Goal: Task Accomplishment & Management: Use online tool/utility

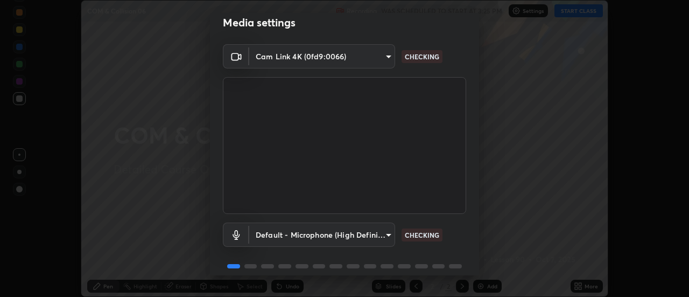
scroll to position [57, 0]
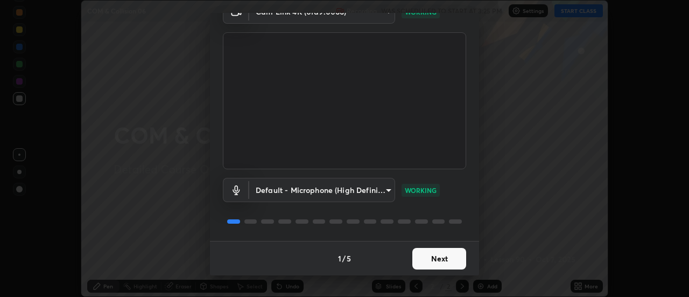
click at [430, 260] on button "Next" at bounding box center [439, 259] width 54 height 22
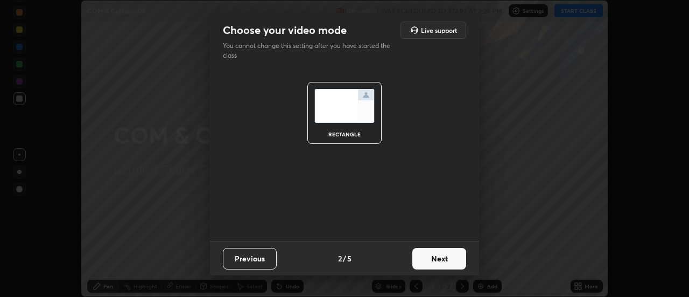
scroll to position [0, 0]
click at [430, 262] on button "Next" at bounding box center [439, 259] width 54 height 22
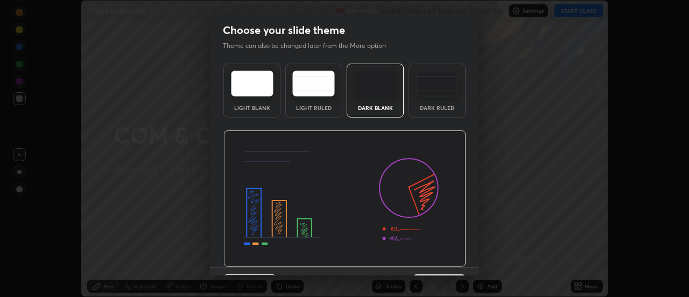
click at [430, 262] on img at bounding box center [344, 198] width 243 height 137
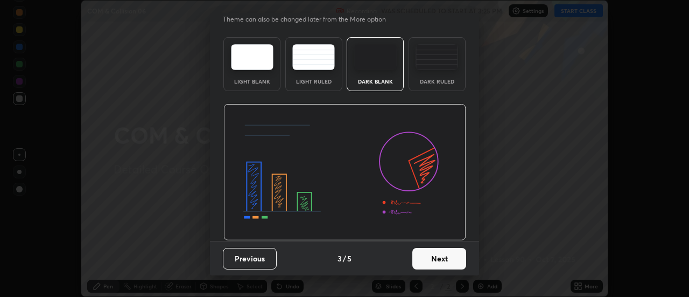
click at [423, 258] on button "Next" at bounding box center [439, 259] width 54 height 22
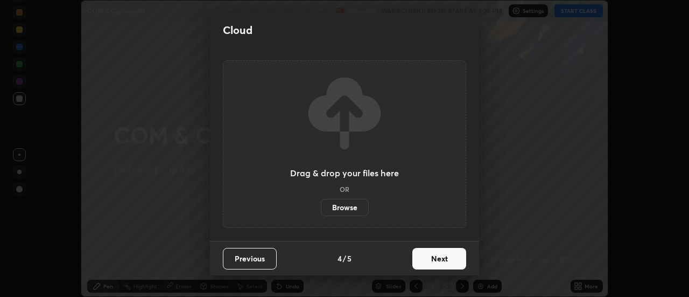
scroll to position [0, 0]
click at [425, 261] on button "Next" at bounding box center [439, 259] width 54 height 22
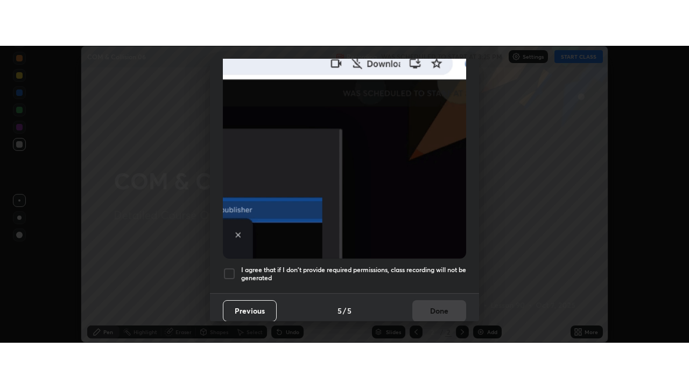
scroll to position [276, 0]
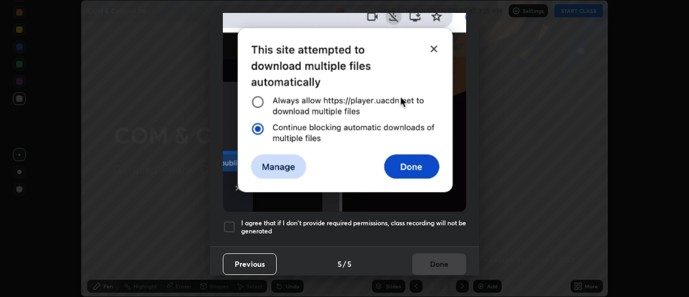
click at [227, 222] on div at bounding box center [229, 226] width 13 height 13
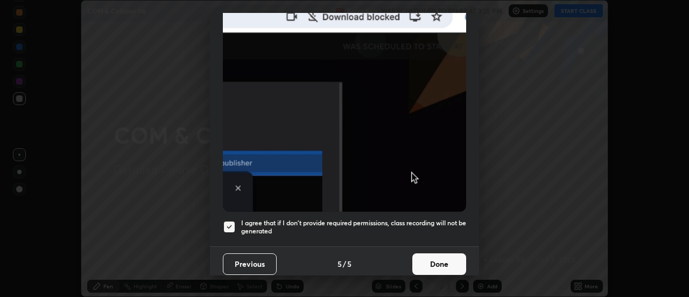
click at [436, 263] on button "Done" at bounding box center [439, 264] width 54 height 22
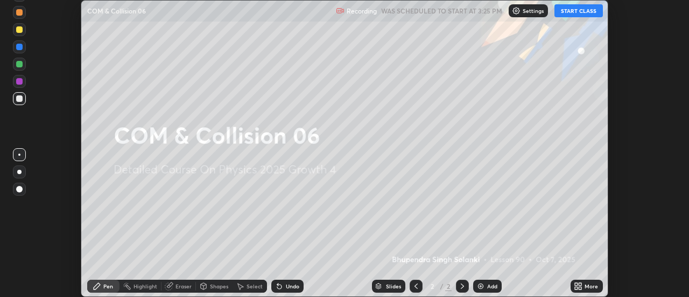
click at [582, 10] on button "START CLASS" at bounding box center [578, 10] width 48 height 13
click at [580, 284] on icon at bounding box center [580, 284] width 3 height 3
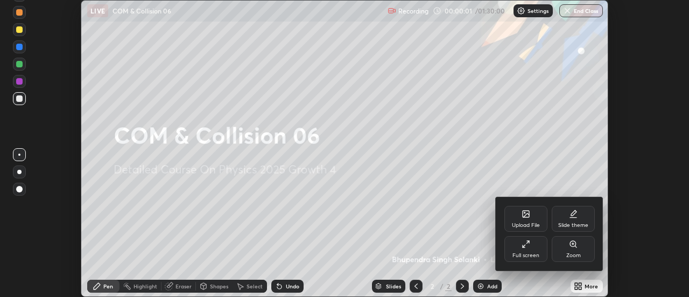
click at [529, 250] on div "Full screen" at bounding box center [525, 249] width 43 height 26
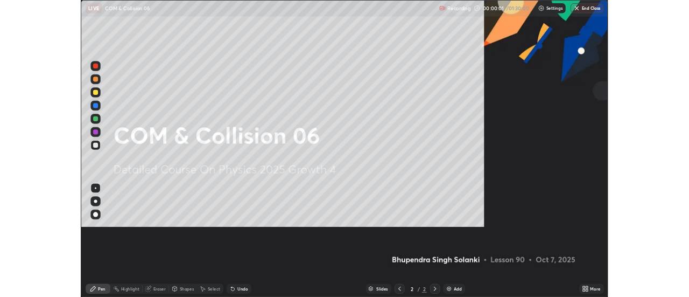
scroll to position [388, 689]
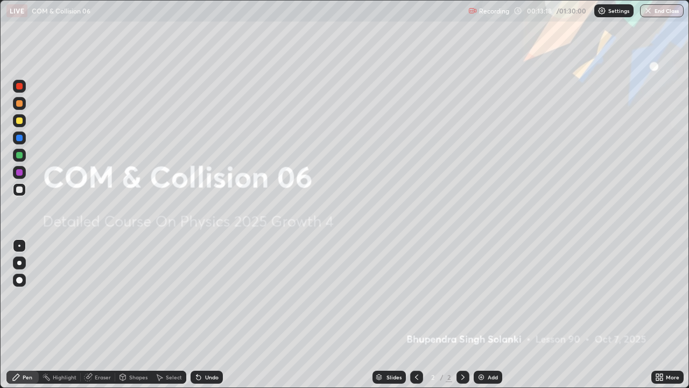
click at [488, 296] on div "Add" at bounding box center [493, 376] width 10 height 5
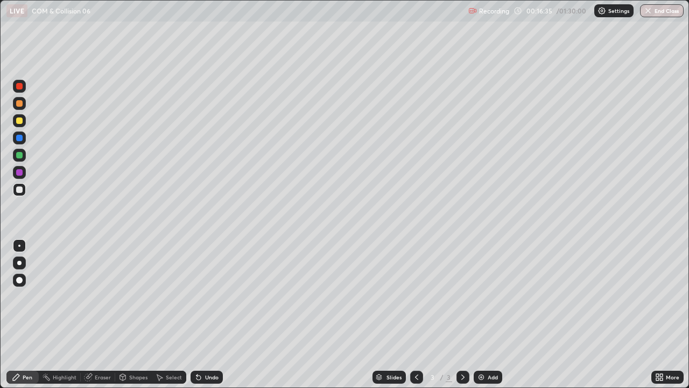
click at [19, 263] on div at bounding box center [19, 263] width 4 height 4
click at [486, 296] on div "Add" at bounding box center [488, 376] width 29 height 13
click at [132, 296] on div "Shapes" at bounding box center [138, 376] width 18 height 5
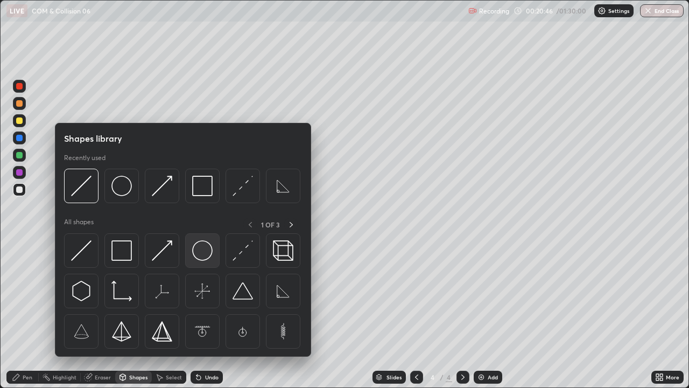
click at [199, 254] on img at bounding box center [202, 250] width 20 height 20
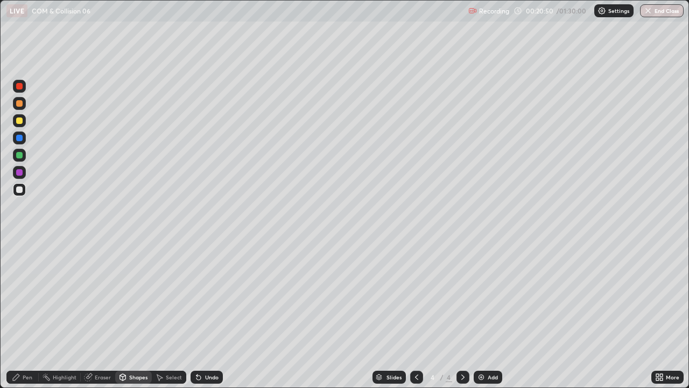
click at [122, 296] on icon at bounding box center [123, 377] width 6 height 6
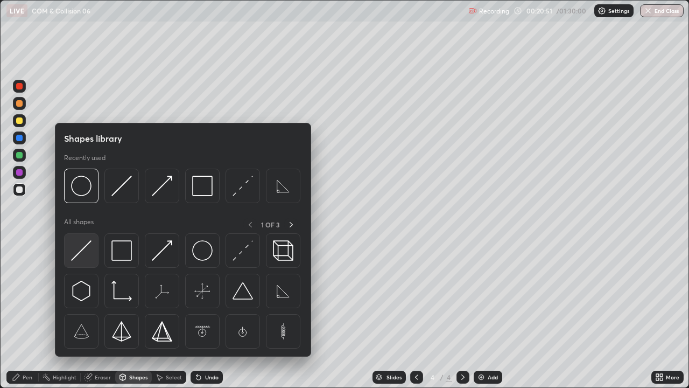
click at [84, 255] on img at bounding box center [81, 250] width 20 height 20
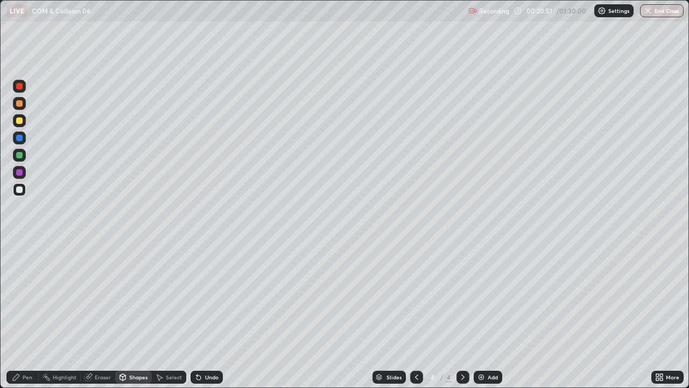
click at [20, 138] on div at bounding box center [19, 138] width 6 height 6
click at [26, 296] on div "Pen" at bounding box center [28, 376] width 10 height 5
click at [18, 170] on div at bounding box center [19, 172] width 6 height 6
click at [18, 188] on div at bounding box center [19, 189] width 6 height 6
click at [22, 123] on div at bounding box center [19, 120] width 6 height 6
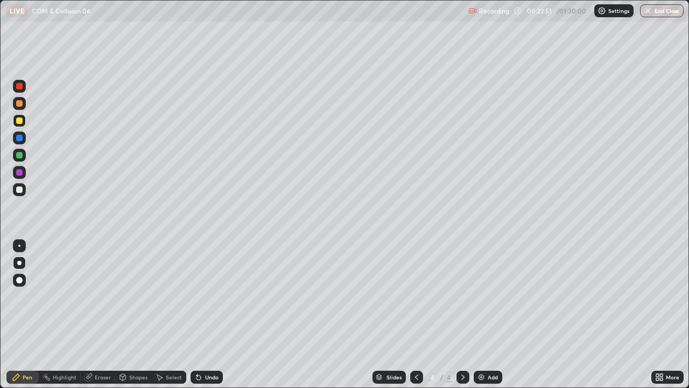
click at [21, 88] on div at bounding box center [19, 86] width 6 height 6
click at [487, 296] on div "Add" at bounding box center [488, 376] width 29 height 13
click at [211, 296] on div "Undo" at bounding box center [207, 376] width 32 height 13
click at [19, 191] on div at bounding box center [19, 189] width 6 height 6
click at [209, 296] on div "Undo" at bounding box center [207, 376] width 32 height 13
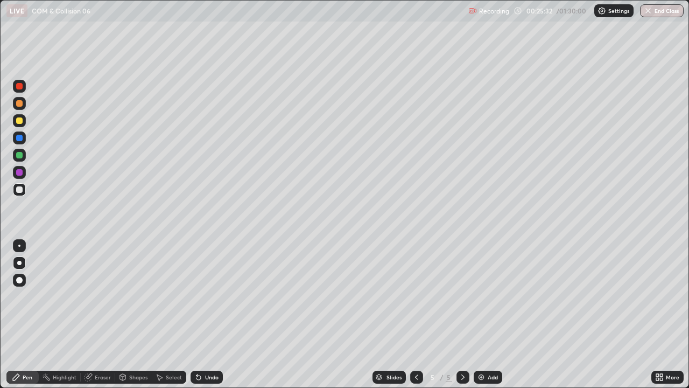
click at [207, 296] on div "Undo" at bounding box center [211, 376] width 13 height 5
click at [209, 296] on div "Undo" at bounding box center [211, 376] width 13 height 5
click at [490, 296] on div "Add" at bounding box center [493, 376] width 10 height 5
click at [204, 296] on div "Undo" at bounding box center [207, 376] width 32 height 13
click at [205, 296] on div "Undo" at bounding box center [211, 376] width 13 height 5
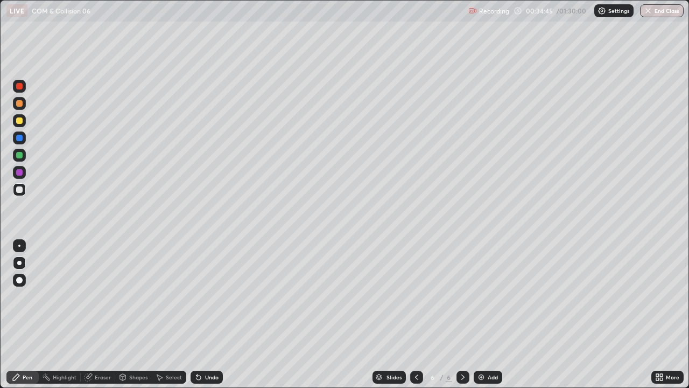
click at [207, 296] on div "Undo" at bounding box center [211, 376] width 13 height 5
click at [208, 296] on div "Undo" at bounding box center [211, 376] width 13 height 5
click at [205, 296] on div "Undo" at bounding box center [211, 376] width 13 height 5
click at [99, 296] on div "Eraser" at bounding box center [98, 376] width 34 height 13
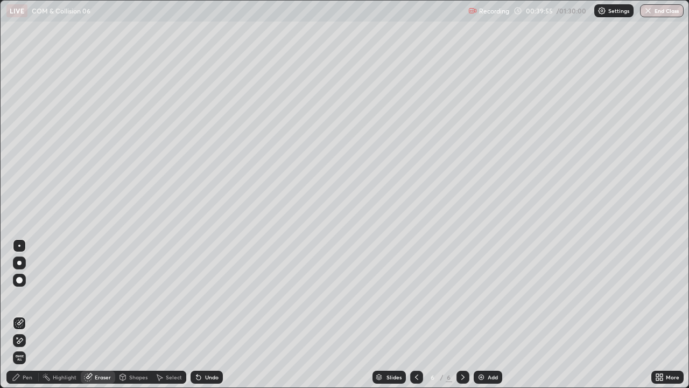
click at [24, 296] on div "Pen" at bounding box center [28, 376] width 10 height 5
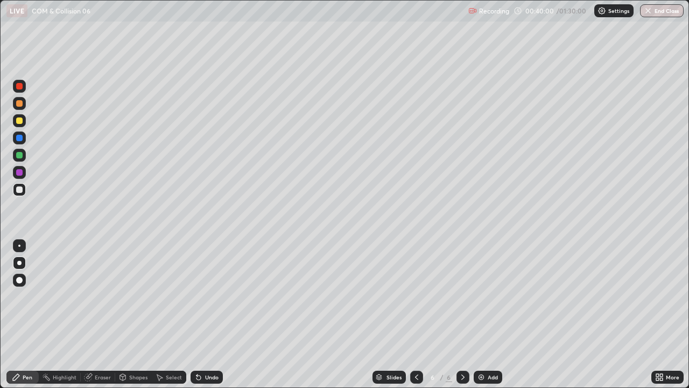
click at [96, 296] on div "Eraser" at bounding box center [98, 376] width 34 height 13
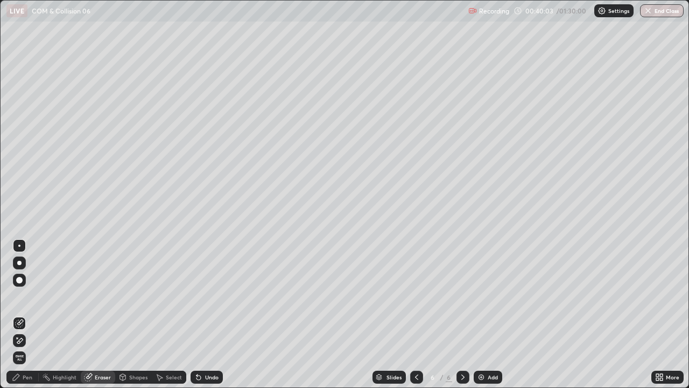
click at [25, 296] on div "Pen" at bounding box center [28, 376] width 10 height 5
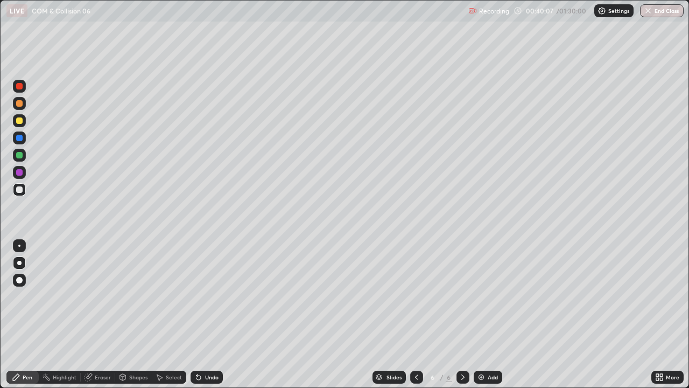
click at [102, 296] on div "Eraser" at bounding box center [98, 376] width 34 height 13
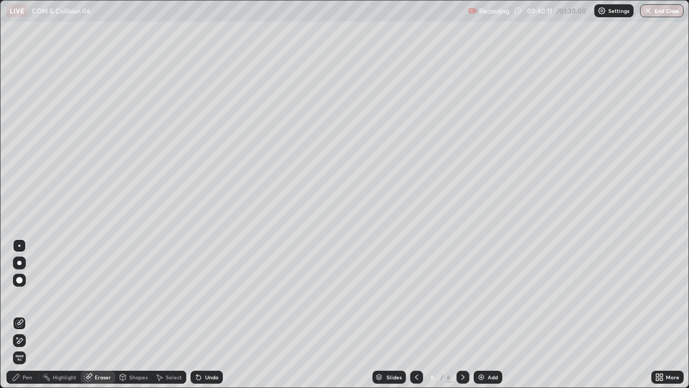
click at [27, 296] on div "Pen" at bounding box center [28, 376] width 10 height 5
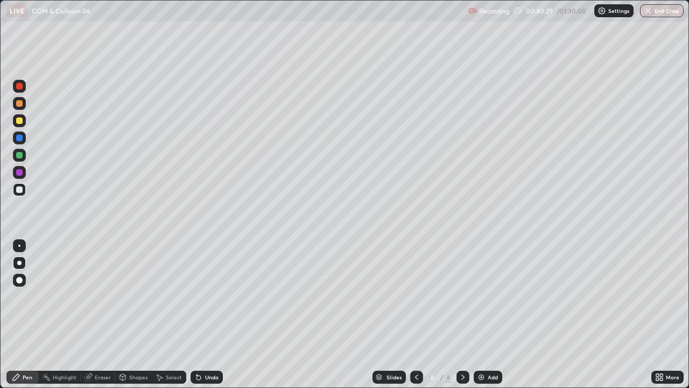
click at [102, 296] on div "Eraser" at bounding box center [103, 376] width 16 height 5
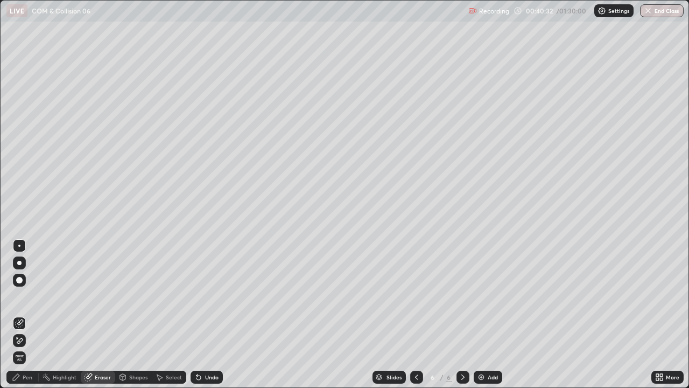
click at [29, 296] on div "Pen" at bounding box center [28, 376] width 10 height 5
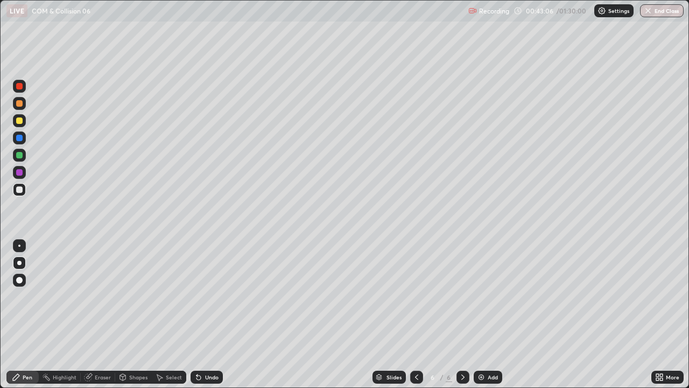
click at [488, 296] on div "Add" at bounding box center [488, 376] width 29 height 13
click at [485, 296] on div "Add" at bounding box center [488, 376] width 29 height 13
click at [18, 172] on div at bounding box center [19, 172] width 6 height 6
click at [22, 155] on div at bounding box center [19, 155] width 6 height 6
click at [208, 296] on div "Undo" at bounding box center [211, 376] width 13 height 5
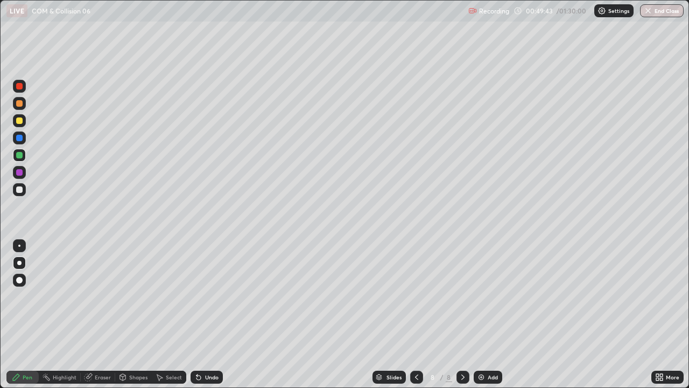
click at [488, 296] on div "Add" at bounding box center [493, 376] width 10 height 5
click at [20, 187] on div at bounding box center [19, 189] width 6 height 6
click at [134, 296] on div "Shapes" at bounding box center [138, 376] width 18 height 5
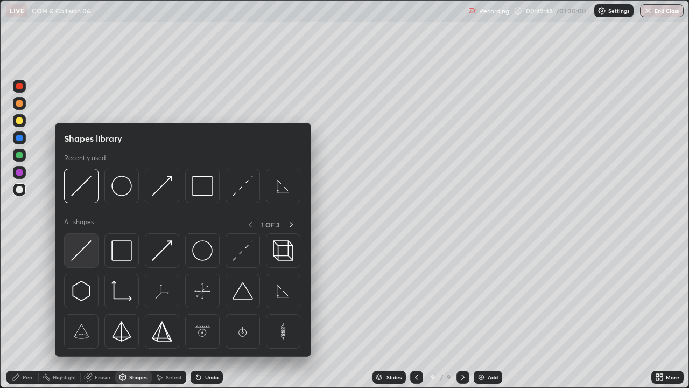
click at [83, 254] on img at bounding box center [81, 250] width 20 height 20
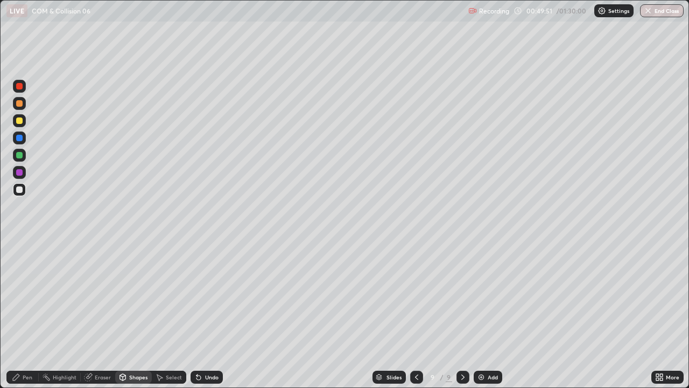
click at [25, 296] on div "Pen" at bounding box center [28, 376] width 10 height 5
click at [20, 141] on div at bounding box center [19, 138] width 6 height 6
click at [208, 296] on div "Undo" at bounding box center [207, 376] width 32 height 13
click at [208, 296] on div "Undo" at bounding box center [211, 376] width 13 height 5
click at [208, 296] on div "Undo" at bounding box center [207, 376] width 32 height 13
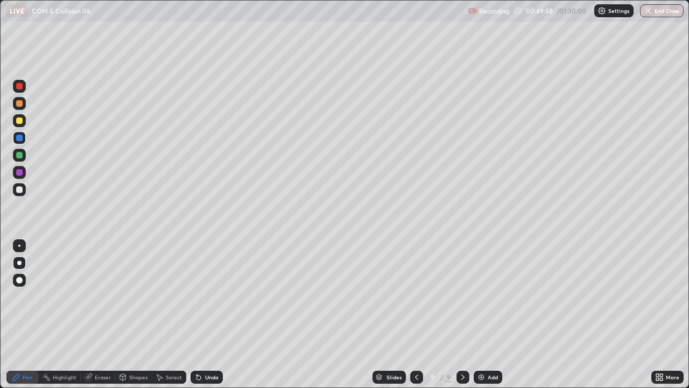
click at [207, 296] on div "Undo" at bounding box center [207, 376] width 32 height 13
click at [19, 189] on div at bounding box center [19, 189] width 6 height 6
click at [136, 296] on div "Shapes" at bounding box center [133, 376] width 37 height 13
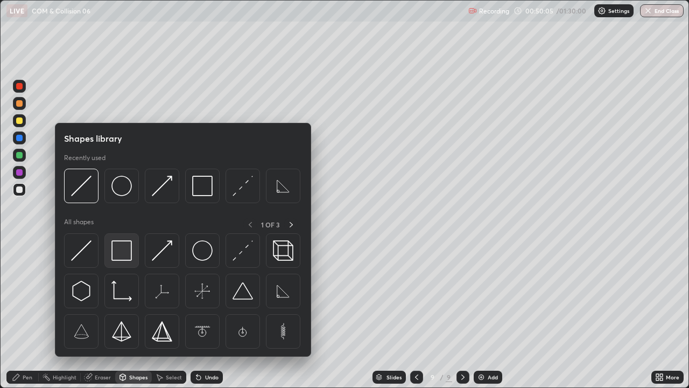
click at [118, 254] on img at bounding box center [121, 250] width 20 height 20
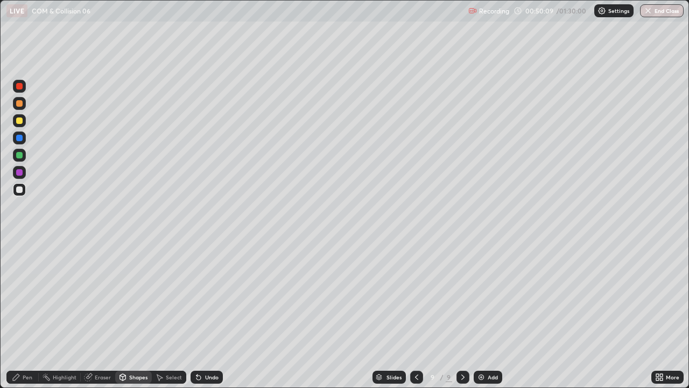
click at [205, 296] on div "Undo" at bounding box center [211, 376] width 13 height 5
click at [18, 137] on div at bounding box center [19, 138] width 6 height 6
click at [27, 296] on div "Pen" at bounding box center [28, 376] width 10 height 5
click at [131, 296] on div "Shapes" at bounding box center [133, 376] width 37 height 13
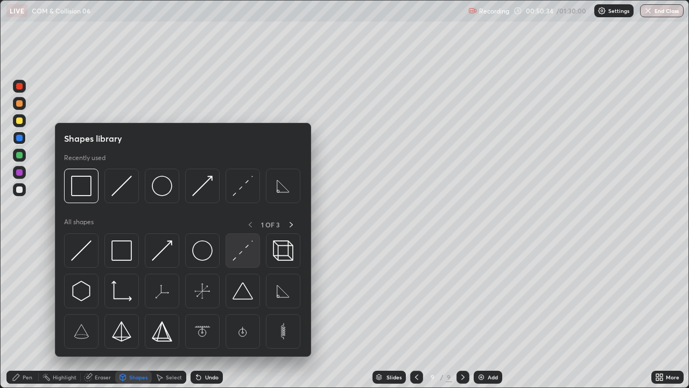
click at [236, 258] on img at bounding box center [243, 250] width 20 height 20
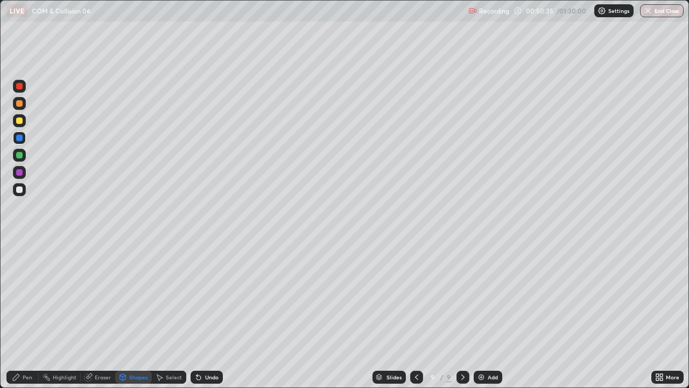
click at [17, 158] on div at bounding box center [19, 155] width 6 height 6
click at [209, 296] on div "Undo" at bounding box center [207, 376] width 32 height 13
click at [24, 296] on div "Pen" at bounding box center [28, 376] width 10 height 5
click at [18, 156] on div at bounding box center [19, 155] width 6 height 6
click at [131, 296] on div "Shapes" at bounding box center [138, 376] width 18 height 5
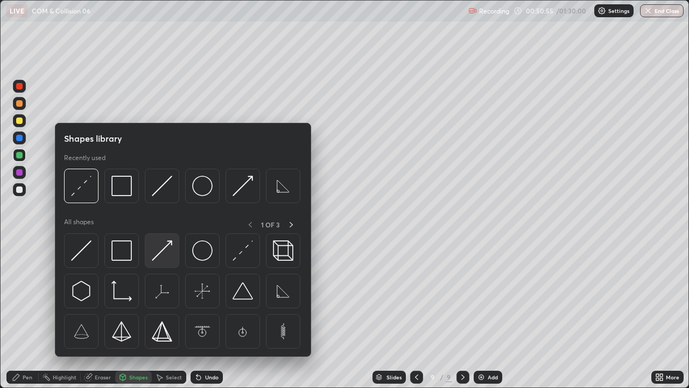
click at [161, 259] on img at bounding box center [162, 250] width 20 height 20
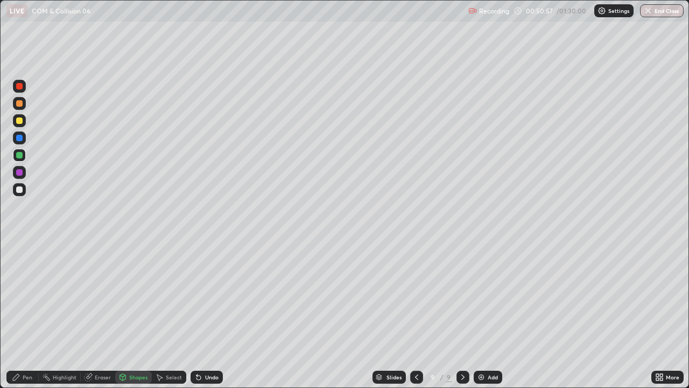
click at [20, 104] on div at bounding box center [19, 103] width 6 height 6
click at [208, 296] on div "Undo" at bounding box center [211, 376] width 13 height 5
click at [27, 296] on div "Pen" at bounding box center [28, 376] width 10 height 5
click at [137, 296] on div "Shapes" at bounding box center [138, 376] width 18 height 5
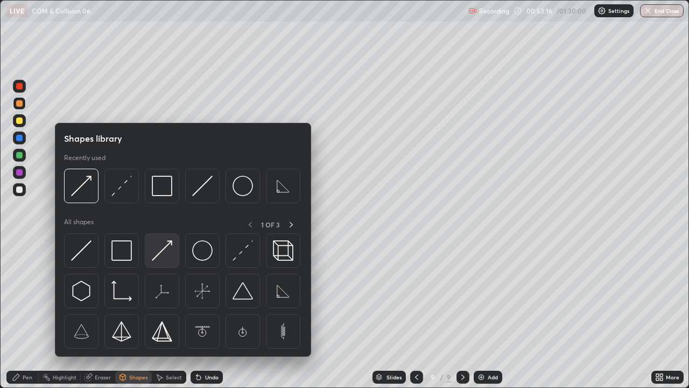
click at [165, 257] on img at bounding box center [162, 250] width 20 height 20
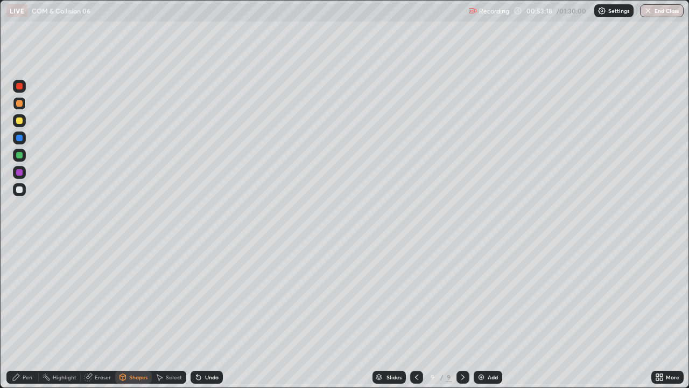
click at [18, 87] on div at bounding box center [19, 86] width 6 height 6
click at [19, 122] on div at bounding box center [19, 120] width 6 height 6
click at [18, 172] on div at bounding box center [19, 172] width 6 height 6
click at [26, 296] on div "Pen" at bounding box center [28, 376] width 10 height 5
click at [209, 296] on div "Undo" at bounding box center [211, 376] width 13 height 5
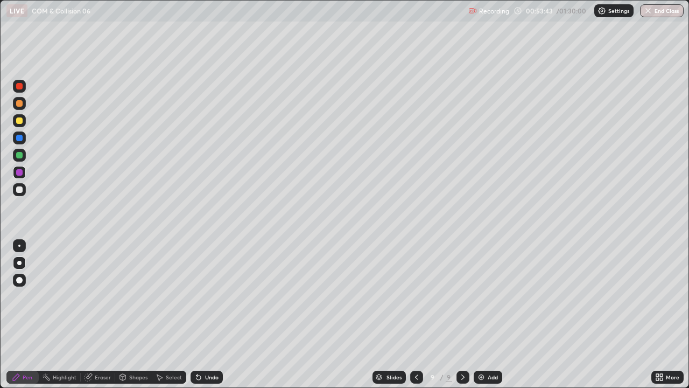
click at [19, 156] on div at bounding box center [19, 155] width 6 height 6
click at [20, 106] on div at bounding box center [19, 103] width 6 height 6
click at [207, 296] on div "Undo" at bounding box center [207, 376] width 32 height 13
click at [206, 296] on div "Undo" at bounding box center [207, 376] width 32 height 13
click at [207, 296] on div "Undo" at bounding box center [207, 376] width 32 height 13
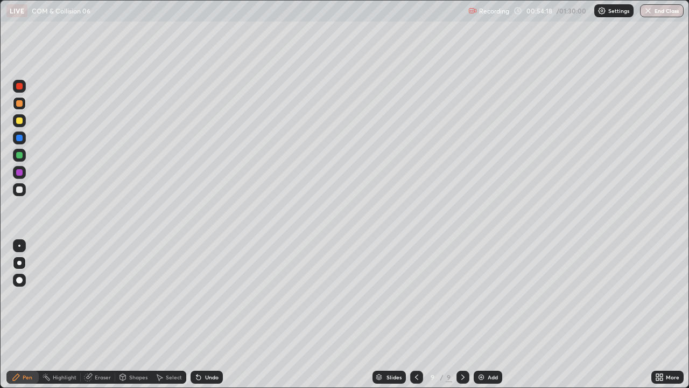
click at [208, 296] on div "Undo" at bounding box center [211, 376] width 13 height 5
click at [207, 296] on div "Undo" at bounding box center [207, 376] width 32 height 13
click at [209, 296] on div "Undo" at bounding box center [207, 376] width 32 height 13
click at [212, 296] on div "Undo" at bounding box center [207, 376] width 32 height 13
click at [213, 296] on div "Undo" at bounding box center [207, 376] width 32 height 13
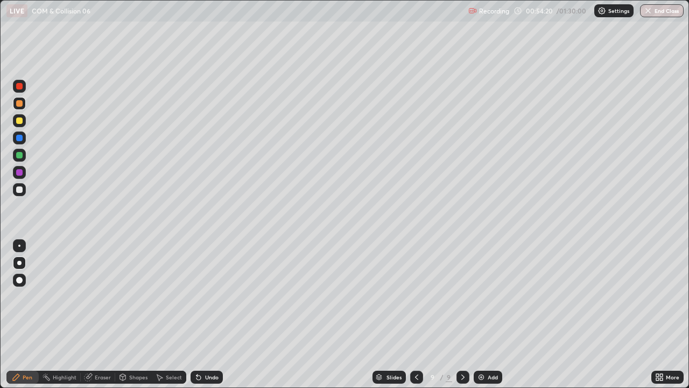
click at [215, 296] on div "Undo" at bounding box center [207, 376] width 32 height 13
click at [207, 296] on div "Undo" at bounding box center [211, 376] width 13 height 5
click at [487, 296] on div "Add" at bounding box center [488, 376] width 29 height 13
click at [131, 296] on div "Shapes" at bounding box center [133, 376] width 37 height 13
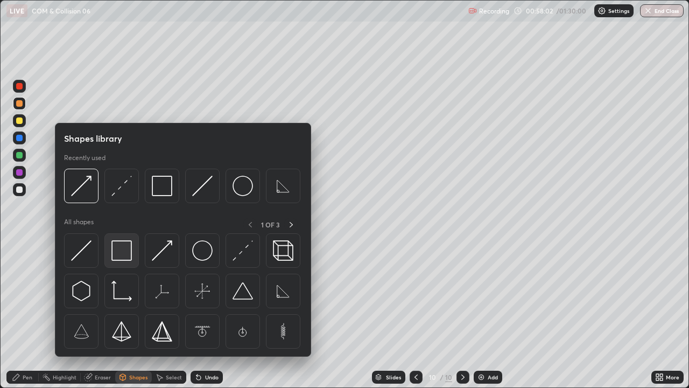
click at [122, 256] on img at bounding box center [121, 250] width 20 height 20
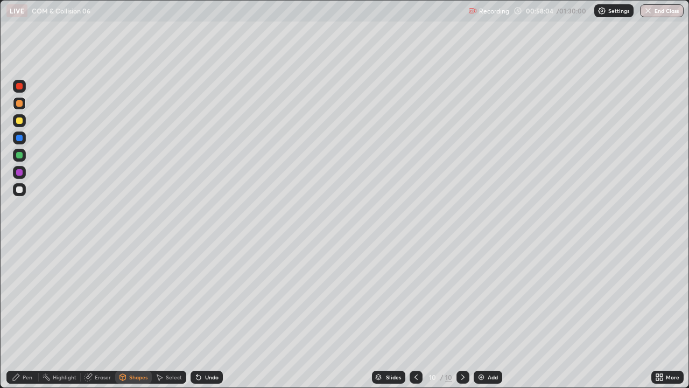
click at [128, 296] on div "Shapes" at bounding box center [133, 376] width 37 height 13
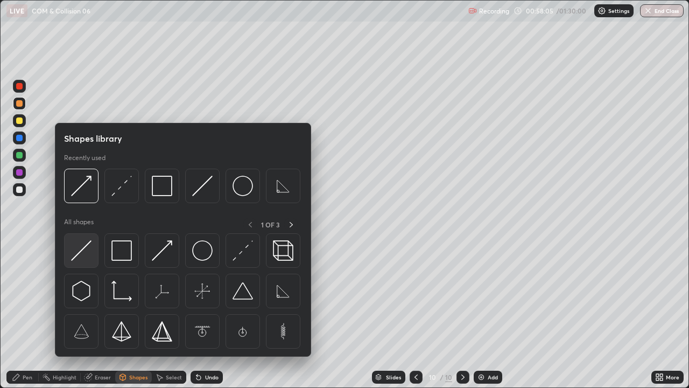
click at [79, 258] on img at bounding box center [81, 250] width 20 height 20
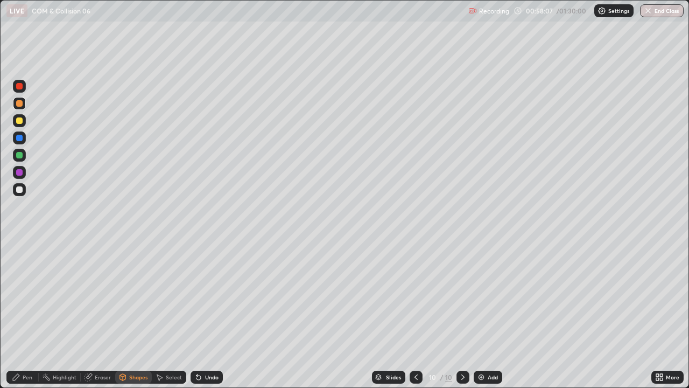
click at [27, 296] on div "Pen" at bounding box center [28, 376] width 10 height 5
click at [19, 245] on div at bounding box center [19, 245] width 2 height 2
click at [134, 296] on div "Shapes" at bounding box center [138, 376] width 18 height 5
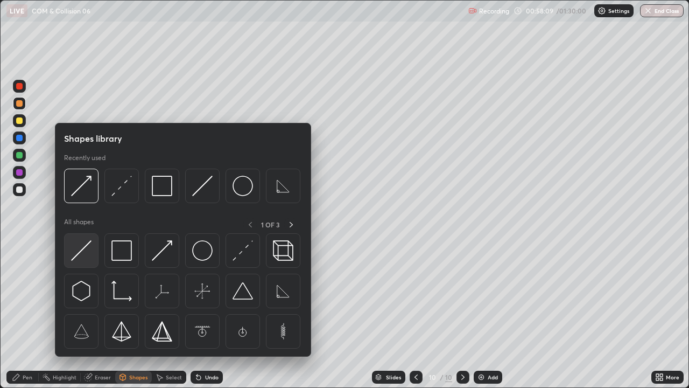
click at [83, 257] on img at bounding box center [81, 250] width 20 height 20
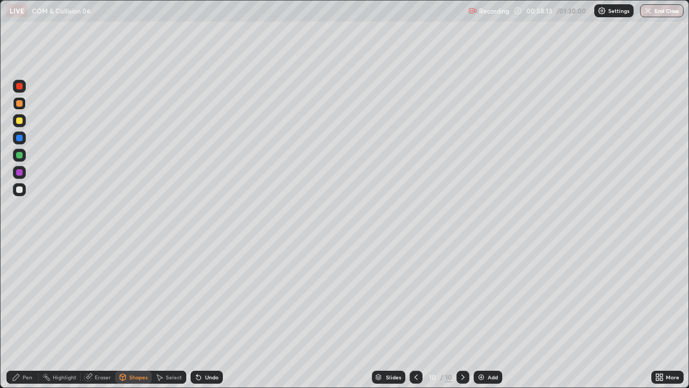
click at [27, 296] on div "Pen" at bounding box center [28, 376] width 10 height 5
click at [130, 296] on div "Shapes" at bounding box center [133, 376] width 37 height 13
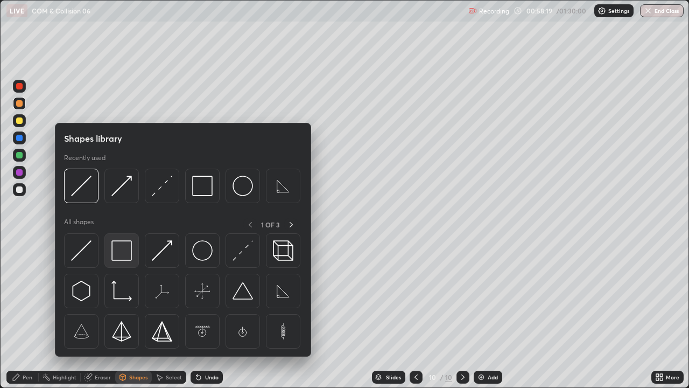
click at [131, 252] on img at bounding box center [121, 250] width 20 height 20
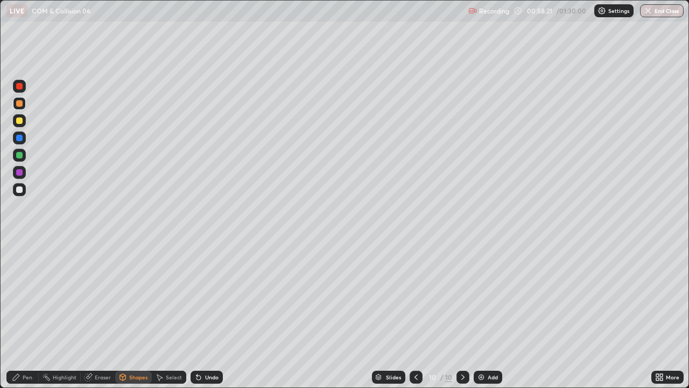
click at [18, 189] on div at bounding box center [19, 189] width 6 height 6
click at [19, 138] on div at bounding box center [19, 138] width 6 height 6
click at [208, 296] on div "Undo" at bounding box center [211, 376] width 13 height 5
click at [209, 296] on div "Undo" at bounding box center [211, 376] width 13 height 5
click at [25, 296] on div "Pen" at bounding box center [28, 376] width 10 height 5
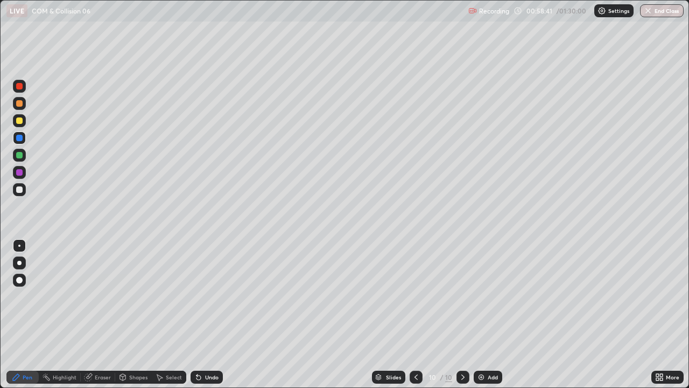
click at [19, 263] on div at bounding box center [19, 263] width 4 height 4
click at [19, 245] on div at bounding box center [19, 245] width 2 height 2
click at [205, 296] on div "Undo" at bounding box center [211, 376] width 13 height 5
click at [204, 296] on div "Undo" at bounding box center [207, 376] width 32 height 13
click at [19, 123] on div at bounding box center [19, 120] width 6 height 6
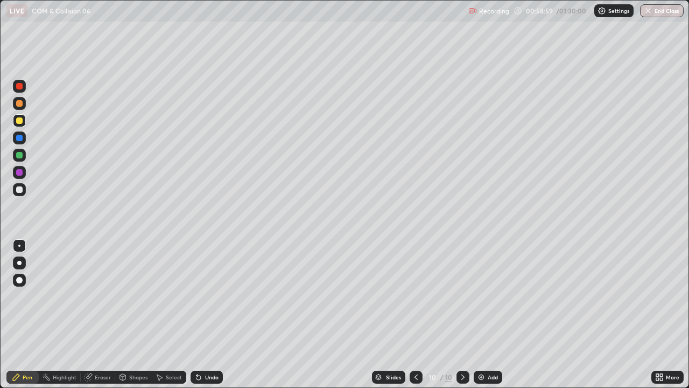
click at [18, 261] on div at bounding box center [19, 263] width 4 height 4
click at [19, 138] on div at bounding box center [19, 138] width 6 height 6
click at [18, 173] on div at bounding box center [19, 172] width 6 height 6
click at [138, 296] on div "Shapes" at bounding box center [138, 376] width 18 height 5
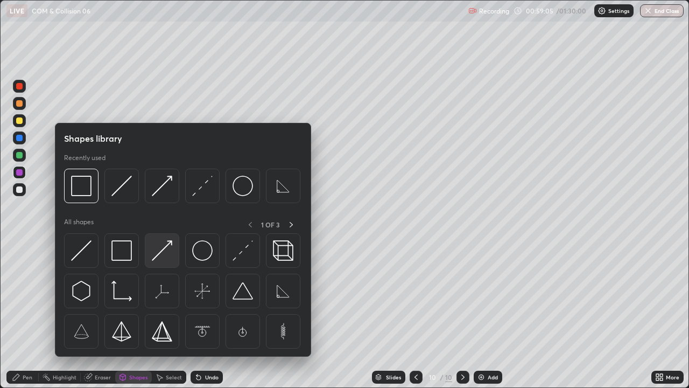
click at [171, 253] on img at bounding box center [162, 250] width 20 height 20
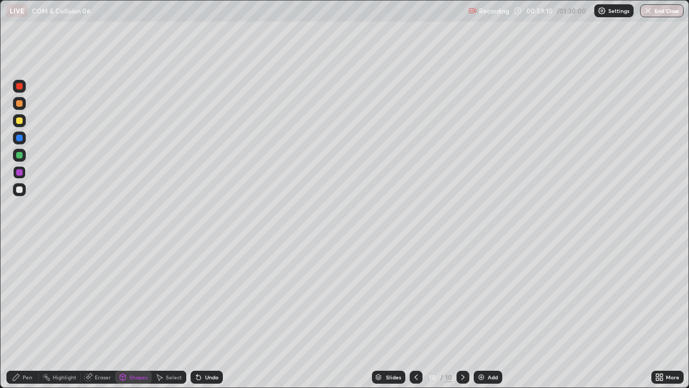
click at [205, 296] on div "Undo" at bounding box center [211, 376] width 13 height 5
click at [20, 296] on div "Pen" at bounding box center [22, 376] width 32 height 13
click at [208, 296] on div "Undo" at bounding box center [211, 376] width 13 height 5
click at [208, 296] on div "Undo" at bounding box center [207, 376] width 32 height 13
click at [206, 296] on div "Undo" at bounding box center [207, 376] width 32 height 13
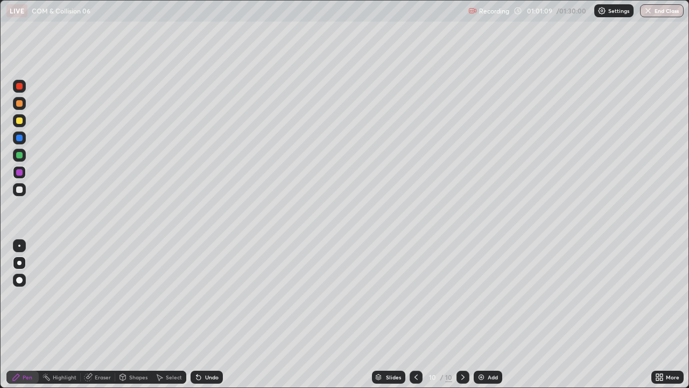
click at [206, 296] on div "Undo" at bounding box center [207, 376] width 32 height 13
click at [207, 296] on div "Undo" at bounding box center [207, 376] width 32 height 13
click at [18, 189] on div at bounding box center [19, 189] width 6 height 6
click at [205, 296] on div "Undo" at bounding box center [211, 376] width 13 height 5
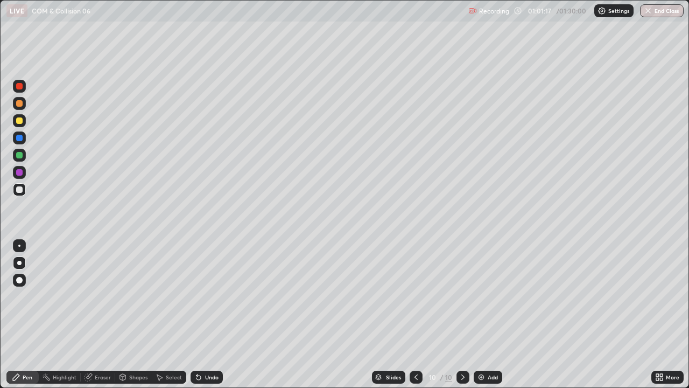
click at [202, 296] on div "Undo" at bounding box center [207, 376] width 32 height 13
click at [19, 122] on div at bounding box center [19, 120] width 6 height 6
click at [18, 104] on div at bounding box center [19, 103] width 6 height 6
click at [18, 121] on div at bounding box center [19, 120] width 6 height 6
click at [211, 296] on div "Undo" at bounding box center [211, 376] width 13 height 5
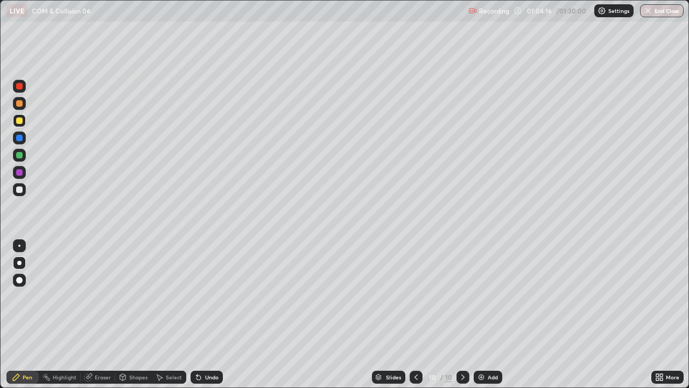
click at [209, 296] on div "Undo" at bounding box center [211, 376] width 13 height 5
click at [211, 296] on div "Undo" at bounding box center [211, 376] width 13 height 5
click at [214, 296] on div "Undo" at bounding box center [207, 376] width 32 height 13
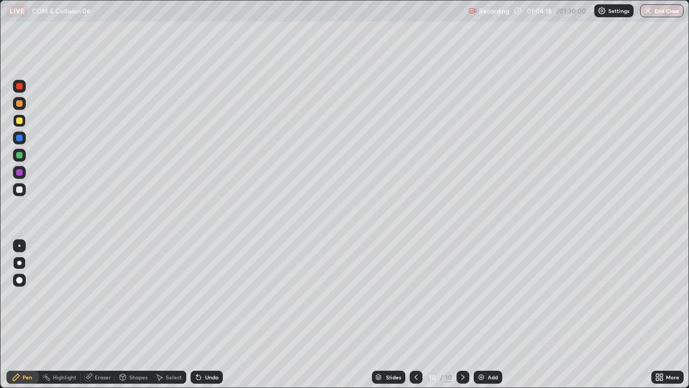
click at [212, 296] on div "Undo" at bounding box center [207, 376] width 32 height 13
click at [132, 296] on div "Shapes" at bounding box center [138, 376] width 18 height 5
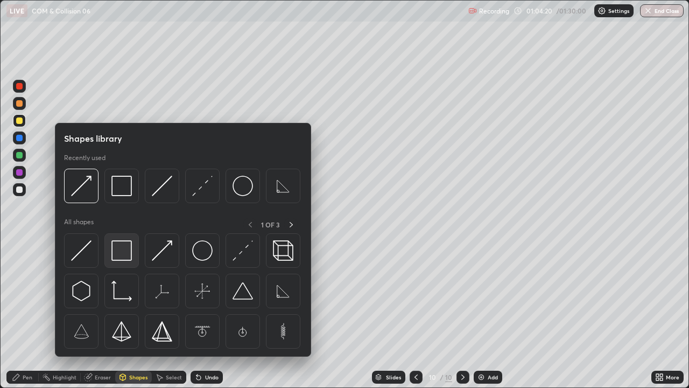
click at [125, 256] on img at bounding box center [121, 250] width 20 height 20
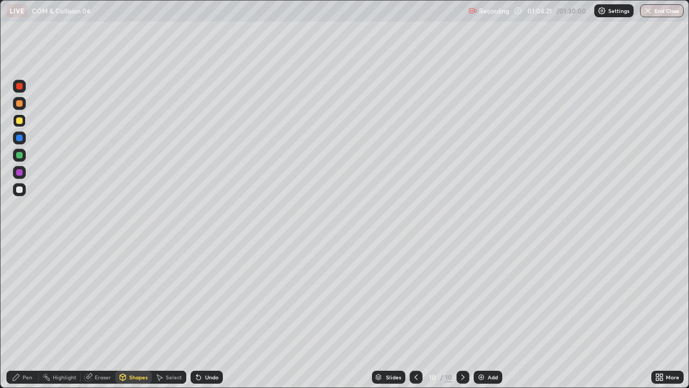
click at [16, 188] on div at bounding box center [19, 189] width 6 height 6
click at [31, 296] on div "Pen" at bounding box center [28, 376] width 10 height 5
click at [214, 296] on div "Undo" at bounding box center [207, 376] width 32 height 13
click at [207, 296] on div "Undo" at bounding box center [211, 376] width 13 height 5
click at [20, 138] on div at bounding box center [19, 138] width 6 height 6
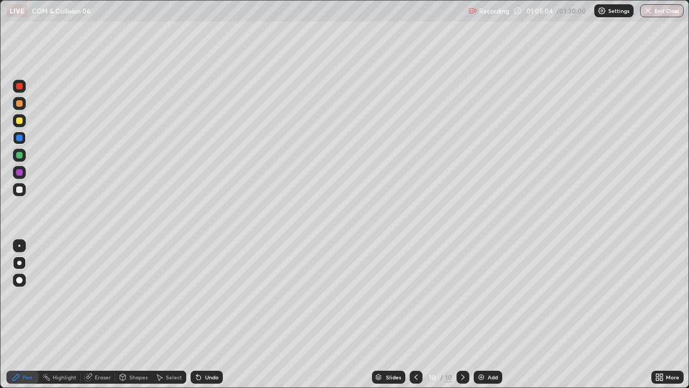
click at [24, 137] on div at bounding box center [19, 137] width 13 height 13
click at [135, 296] on div "Shapes" at bounding box center [133, 376] width 37 height 13
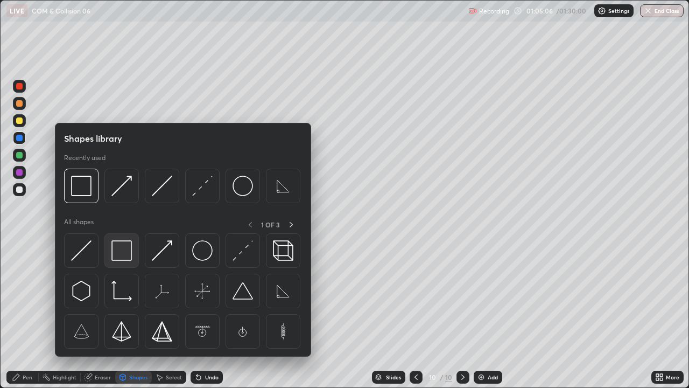
click at [125, 254] on img at bounding box center [121, 250] width 20 height 20
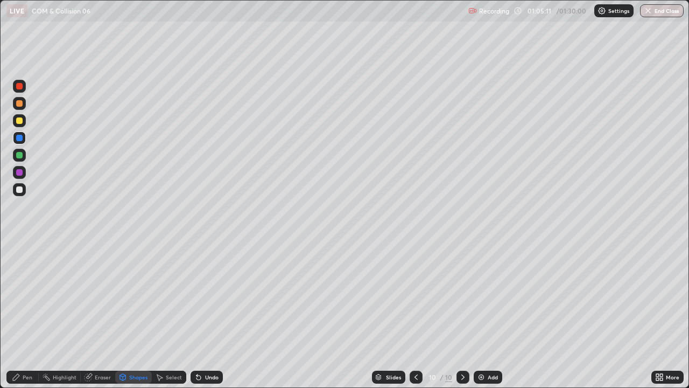
click at [19, 189] on div at bounding box center [19, 189] width 6 height 6
click at [25, 296] on div "Pen" at bounding box center [28, 376] width 10 height 5
click at [18, 156] on div at bounding box center [19, 155] width 6 height 6
click at [18, 121] on div at bounding box center [19, 120] width 6 height 6
click at [489, 296] on div "Add" at bounding box center [493, 376] width 10 height 5
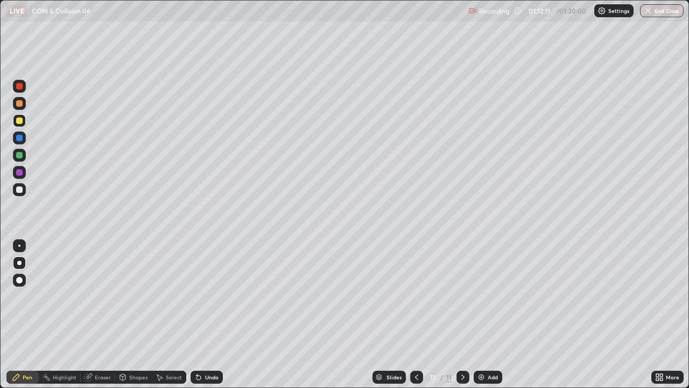
click at [18, 189] on div at bounding box center [19, 189] width 6 height 6
click at [132, 296] on div "Shapes" at bounding box center [138, 376] width 18 height 5
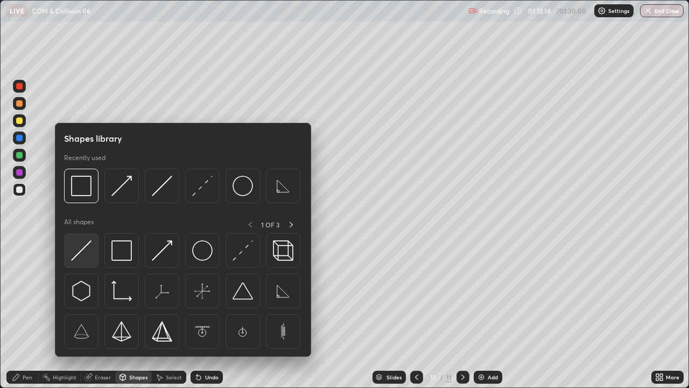
click at [87, 249] on img at bounding box center [81, 250] width 20 height 20
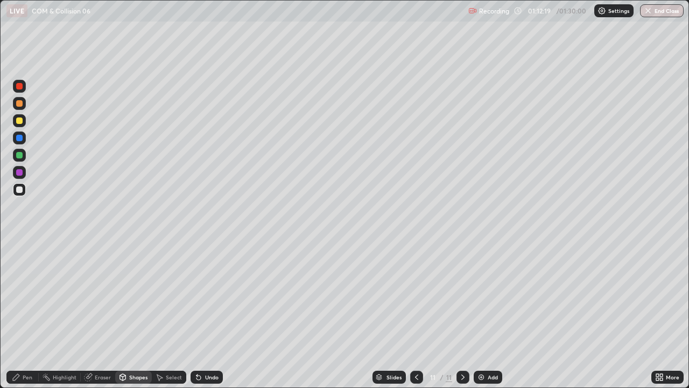
click at [26, 296] on div "Pen" at bounding box center [28, 376] width 10 height 5
click at [19, 192] on div at bounding box center [19, 189] width 6 height 6
click at [132, 296] on div "Shapes" at bounding box center [138, 376] width 18 height 5
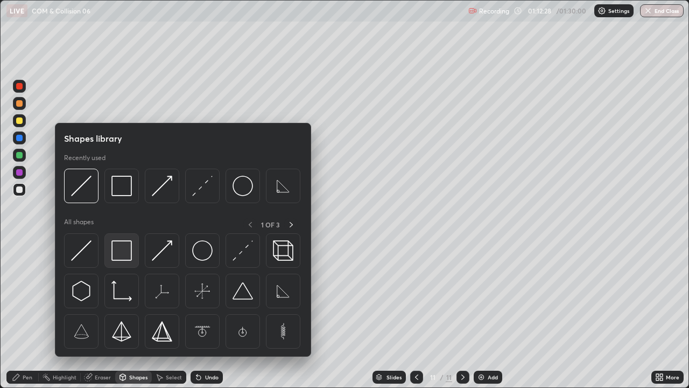
click at [127, 250] on img at bounding box center [121, 250] width 20 height 20
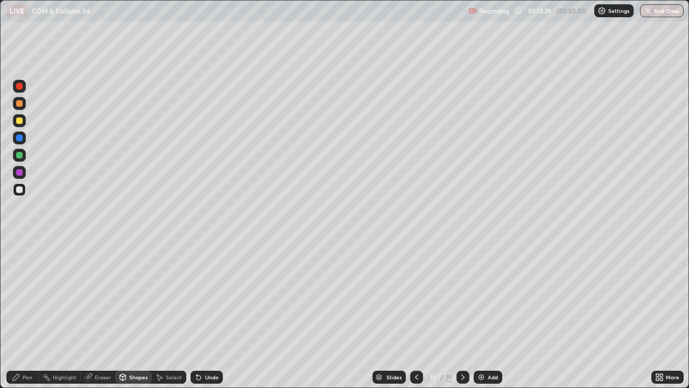
click at [18, 141] on div at bounding box center [19, 138] width 6 height 6
click at [19, 122] on div at bounding box center [19, 120] width 6 height 6
click at [20, 104] on div at bounding box center [19, 103] width 6 height 6
click at [17, 296] on icon at bounding box center [16, 377] width 6 height 6
click at [18, 139] on div at bounding box center [19, 138] width 6 height 6
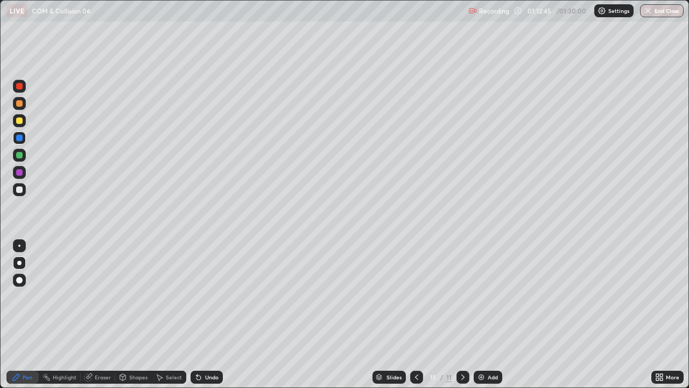
click at [200, 296] on icon at bounding box center [198, 377] width 9 height 9
click at [205, 296] on div "Undo" at bounding box center [211, 376] width 13 height 5
click at [204, 296] on div "Undo" at bounding box center [207, 376] width 32 height 13
click at [20, 103] on div at bounding box center [19, 103] width 6 height 6
click at [20, 155] on div at bounding box center [19, 155] width 6 height 6
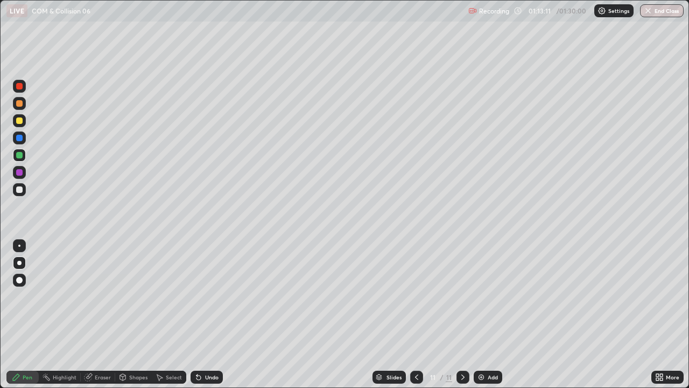
click at [20, 89] on div at bounding box center [19, 86] width 6 height 6
click at [128, 296] on div "Shapes" at bounding box center [133, 376] width 37 height 13
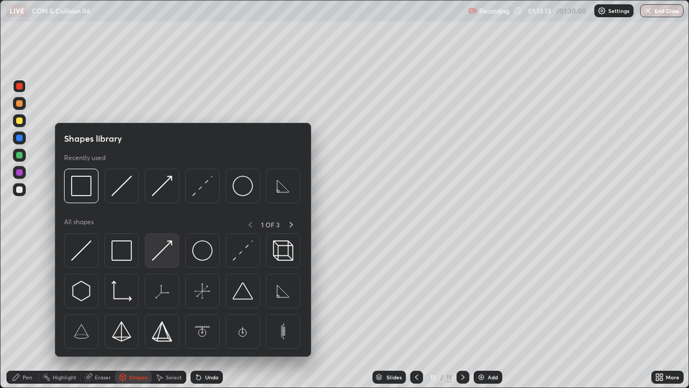
click at [159, 259] on img at bounding box center [162, 250] width 20 height 20
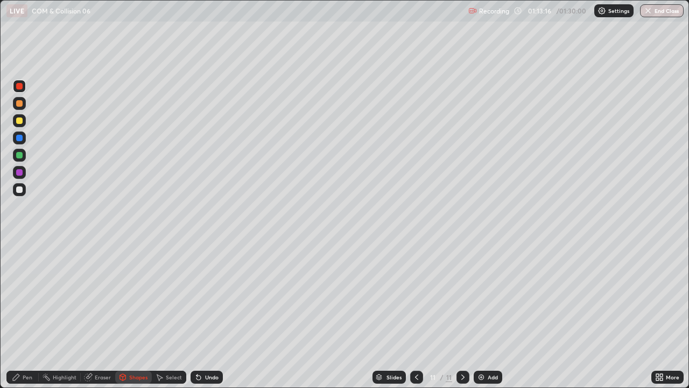
click at [23, 296] on div "Pen" at bounding box center [28, 376] width 10 height 5
click at [210, 296] on div "Undo" at bounding box center [211, 376] width 13 height 5
click at [19, 189] on div at bounding box center [19, 189] width 6 height 6
click at [202, 296] on div "Undo" at bounding box center [207, 376] width 32 height 13
click at [197, 296] on icon at bounding box center [198, 377] width 4 height 4
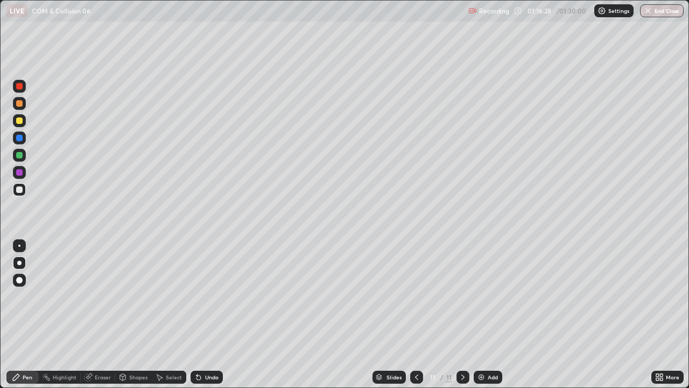
click at [199, 296] on div "Undo" at bounding box center [207, 376] width 32 height 13
click at [198, 296] on div "Undo" at bounding box center [207, 376] width 32 height 13
click at [200, 296] on div "Undo" at bounding box center [207, 376] width 32 height 13
click at [20, 108] on div at bounding box center [19, 103] width 13 height 13
click at [137, 296] on div "Shapes" at bounding box center [133, 376] width 37 height 13
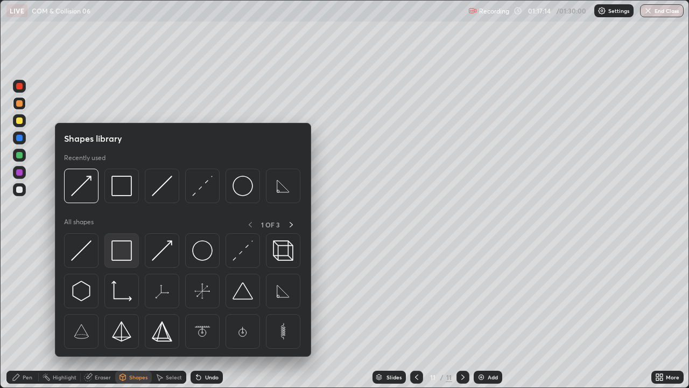
click at [129, 255] on img at bounding box center [121, 250] width 20 height 20
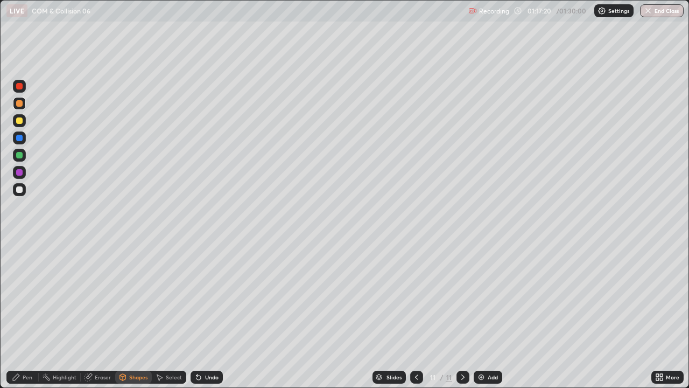
click at [20, 191] on div at bounding box center [19, 189] width 6 height 6
click at [135, 296] on div "Shapes" at bounding box center [133, 376] width 37 height 13
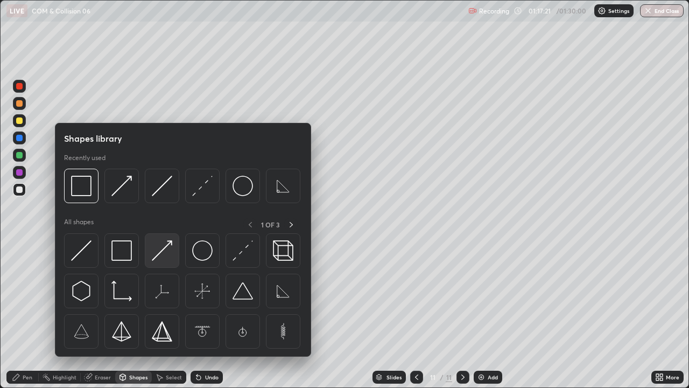
click at [161, 260] on img at bounding box center [162, 250] width 20 height 20
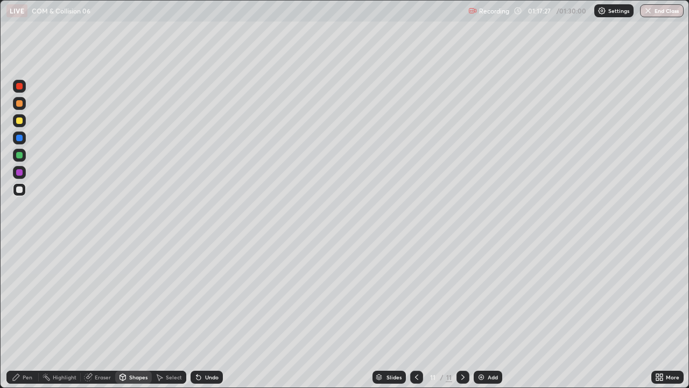
click at [27, 296] on div "Pen" at bounding box center [28, 376] width 10 height 5
click at [24, 141] on div at bounding box center [19, 137] width 13 height 13
click at [210, 296] on div "Undo" at bounding box center [211, 376] width 13 height 5
click at [137, 296] on div "Shapes" at bounding box center [138, 376] width 18 height 5
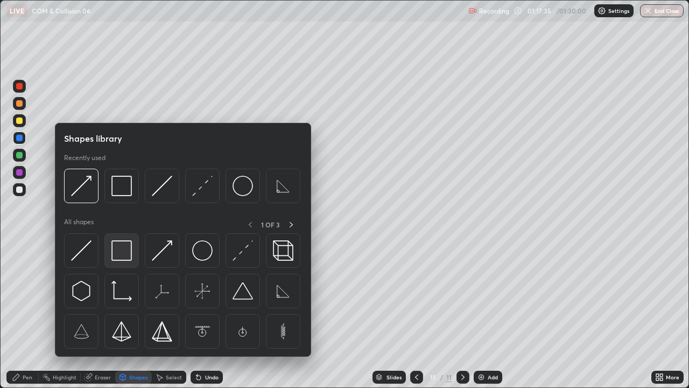
click at [130, 255] on img at bounding box center [121, 250] width 20 height 20
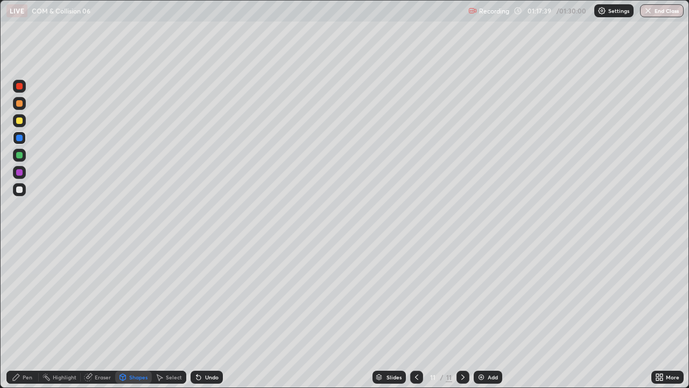
click at [20, 190] on div at bounding box center [19, 189] width 6 height 6
click at [135, 296] on div "Shapes" at bounding box center [138, 376] width 18 height 5
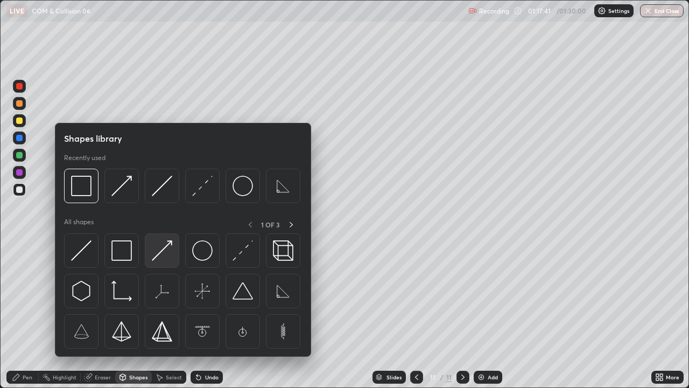
click at [163, 261] on img at bounding box center [162, 250] width 20 height 20
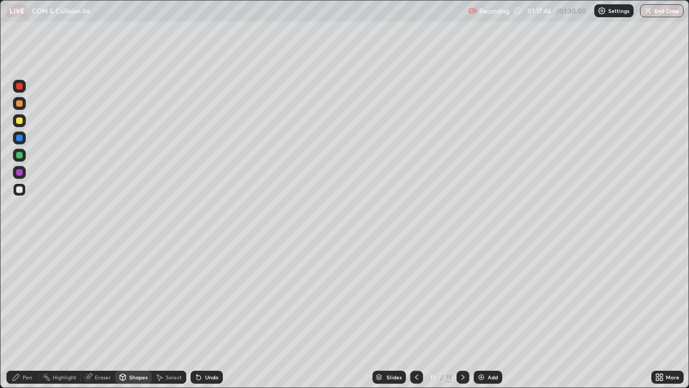
click at [29, 296] on div "Pen" at bounding box center [22, 376] width 32 height 13
click at [22, 88] on div at bounding box center [19, 86] width 6 height 6
click at [19, 174] on div at bounding box center [19, 172] width 6 height 6
click at [214, 296] on div "Undo" at bounding box center [211, 376] width 13 height 5
click at [17, 188] on div at bounding box center [19, 189] width 6 height 6
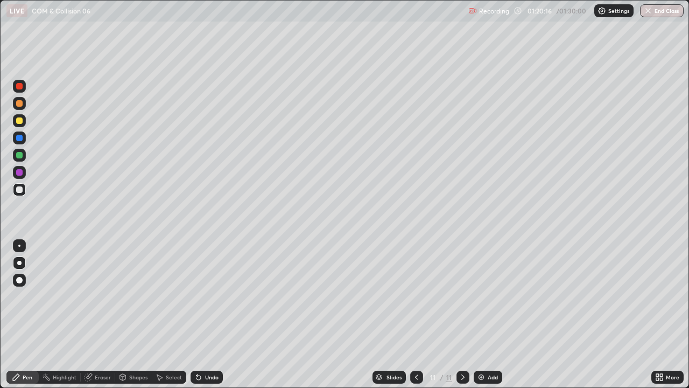
click at [208, 296] on div "Undo" at bounding box center [211, 376] width 13 height 5
click at [203, 296] on div "Undo" at bounding box center [207, 376] width 32 height 13
click at [19, 139] on div at bounding box center [19, 138] width 6 height 6
click at [209, 296] on div "Undo" at bounding box center [211, 376] width 13 height 5
click at [205, 296] on div "Undo" at bounding box center [207, 376] width 32 height 13
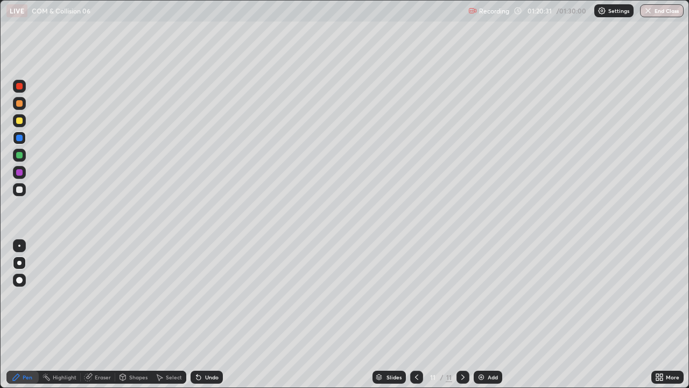
click at [207, 296] on div "Undo" at bounding box center [211, 376] width 13 height 5
click at [662, 12] on button "End Class" at bounding box center [662, 10] width 43 height 13
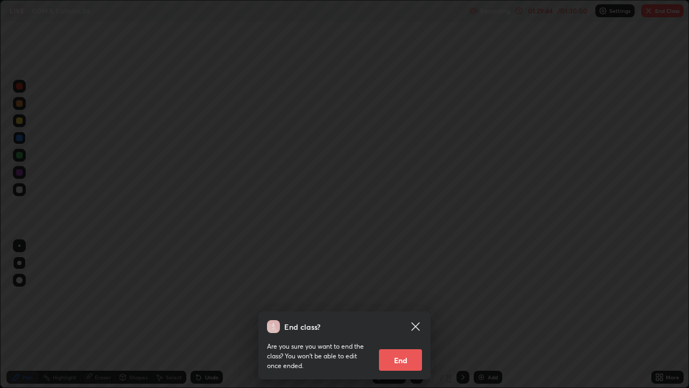
click at [404, 296] on button "End" at bounding box center [400, 360] width 43 height 22
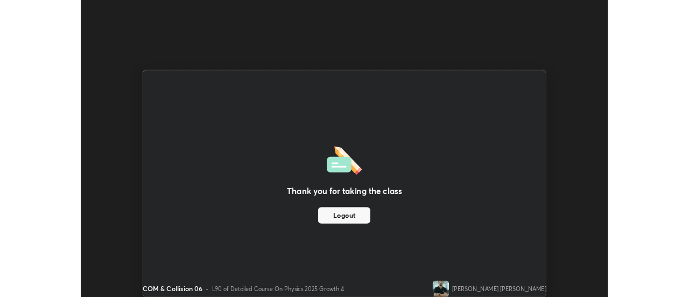
scroll to position [53535, 53143]
